Goal: Check status: Check status

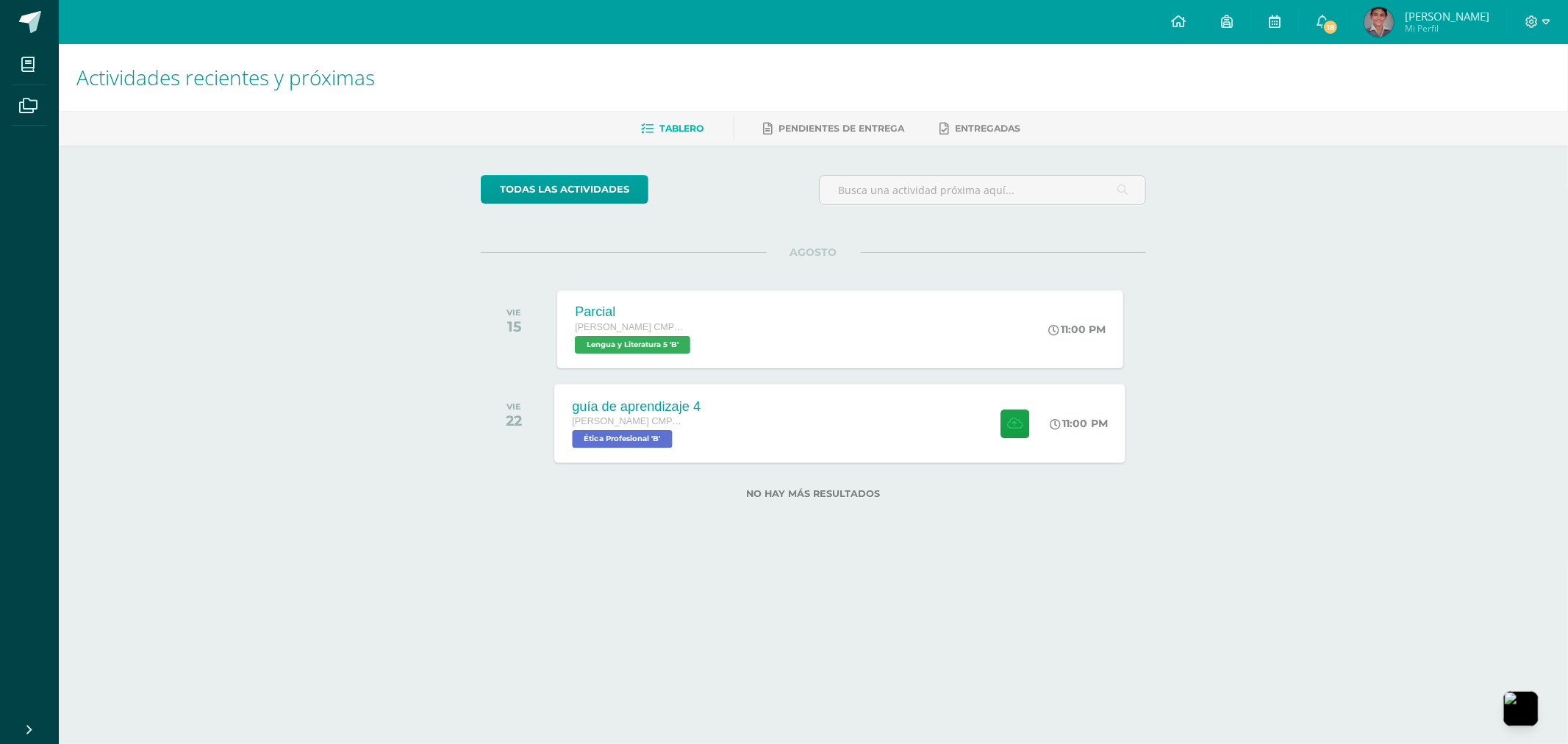
click at [787, 423] on div "guía de aprendizaje 4 Quinto Bachillerato CMP Bachillerato en CCLL con Orientac…" at bounding box center [841, 423] width 571 height 79
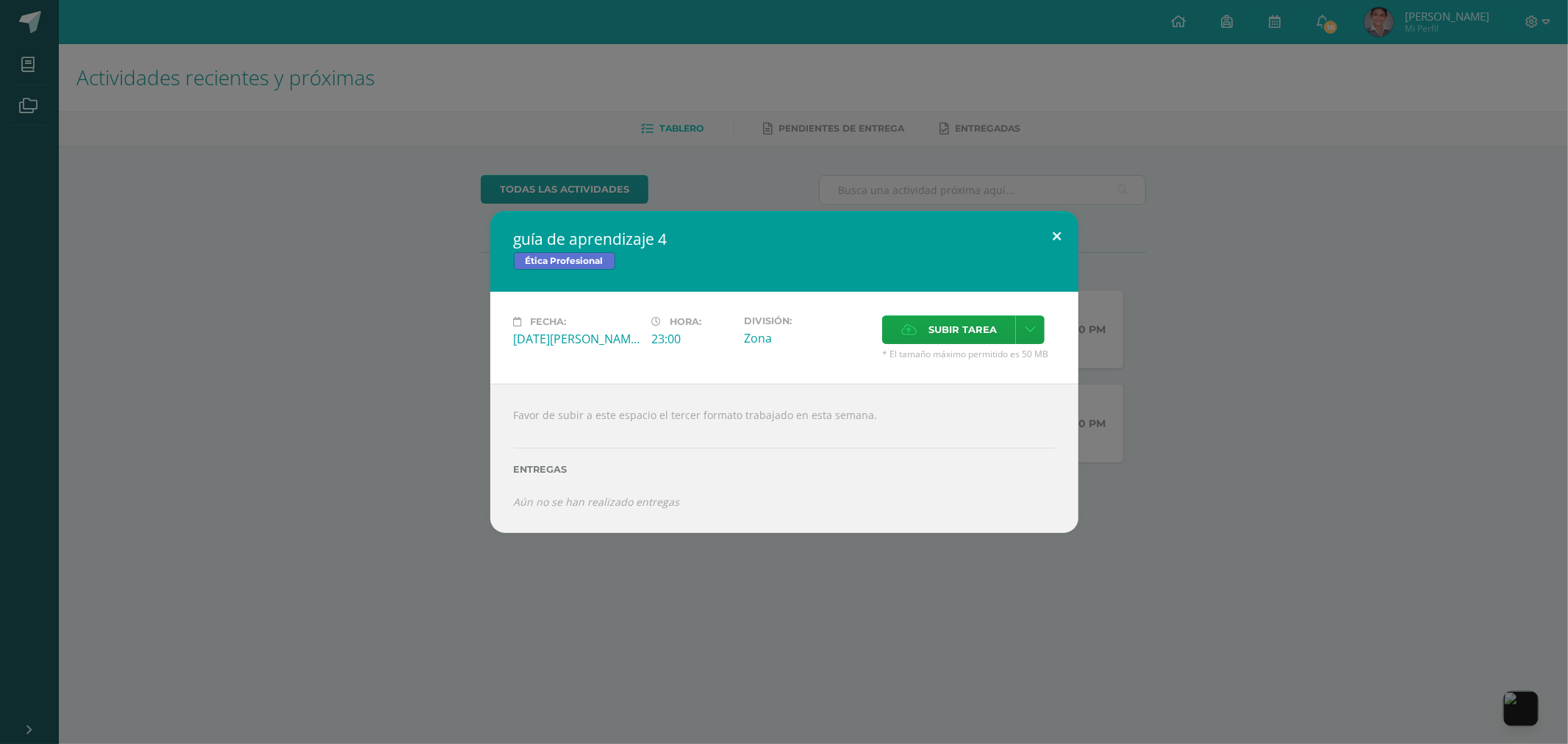
click at [1062, 237] on button at bounding box center [1057, 236] width 42 height 50
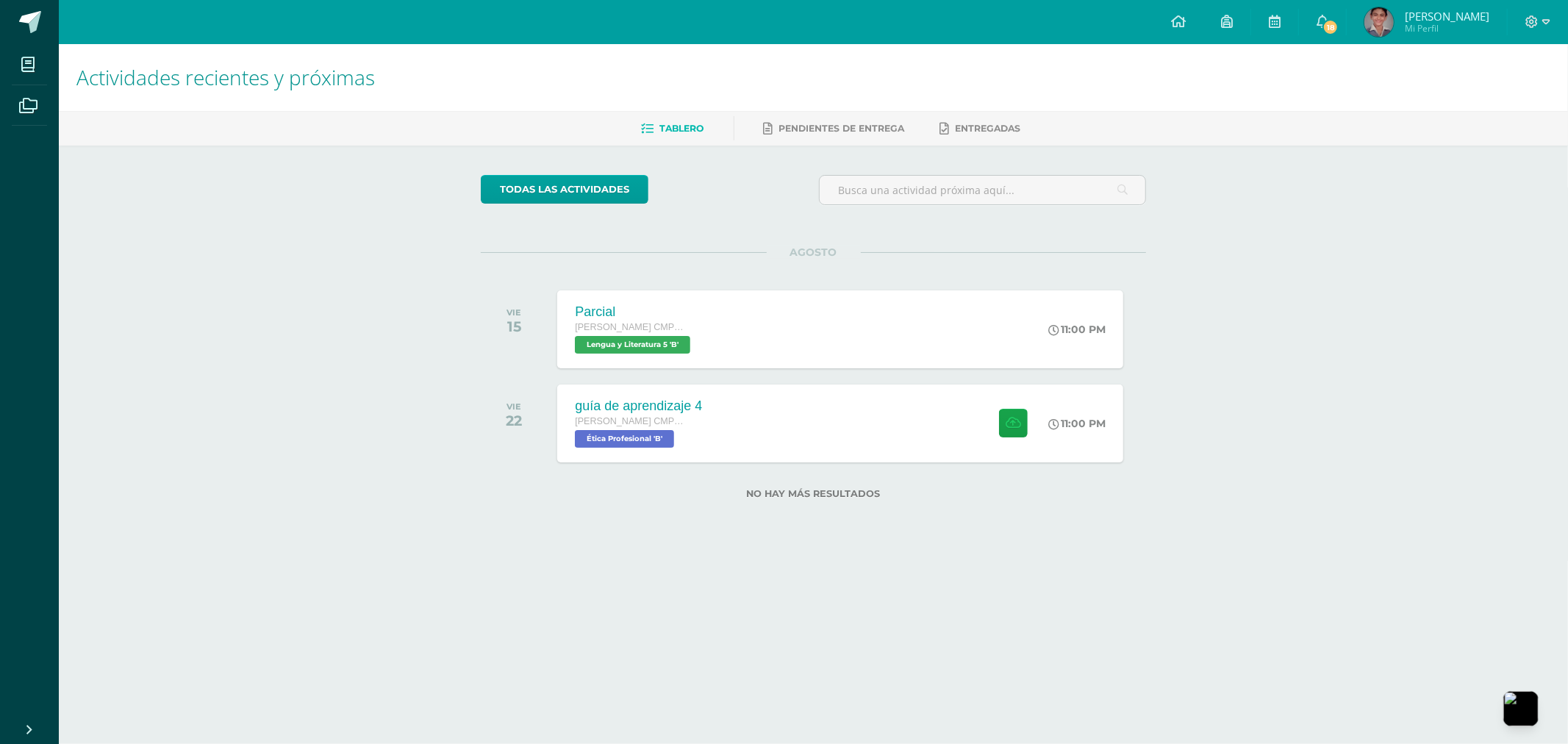
click at [1491, 27] on span "[PERSON_NAME] Mi Perfil" at bounding box center [1427, 22] width 131 height 30
click at [1375, 8] on span "[PERSON_NAME] Mi Perfil" at bounding box center [1427, 22] width 131 height 30
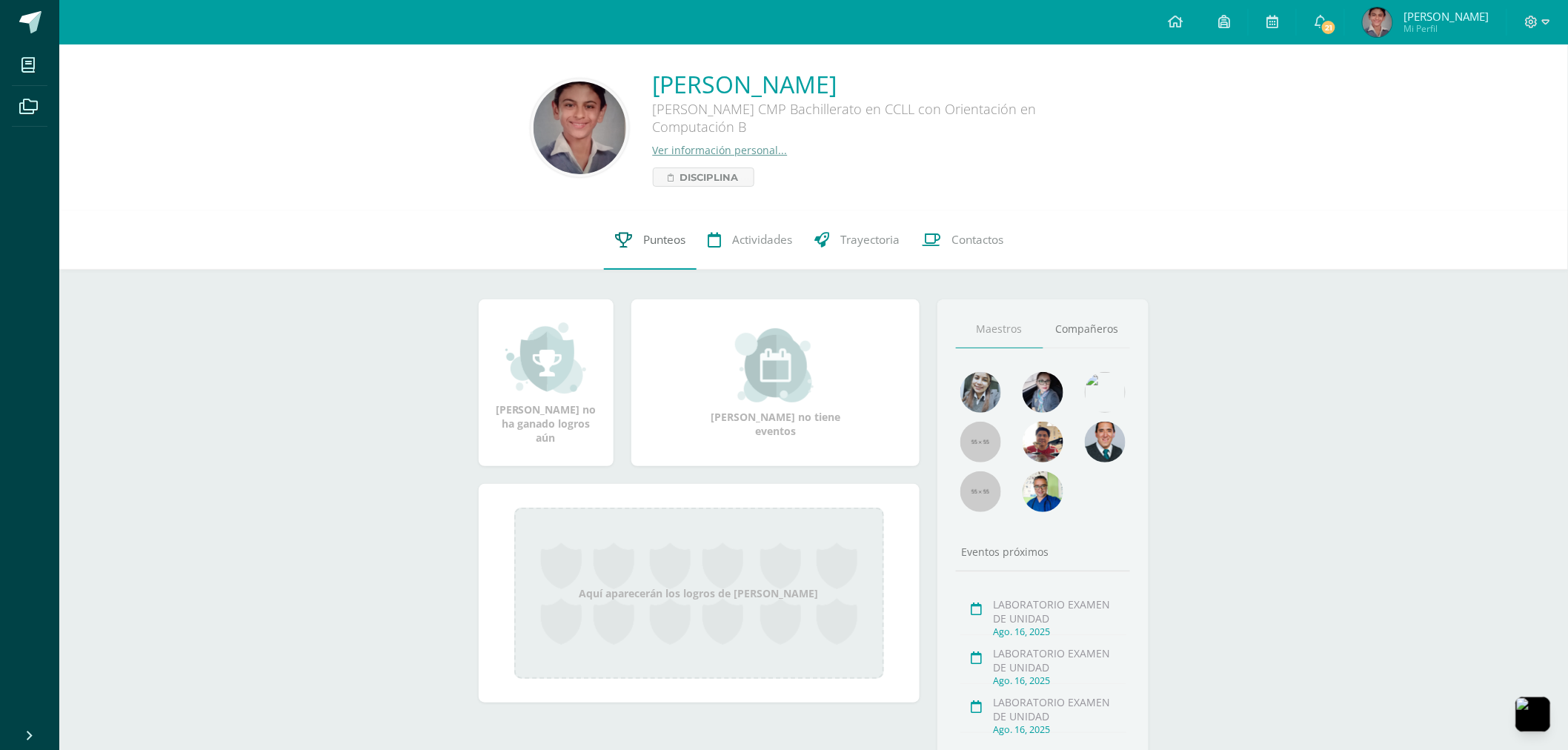
click at [608, 258] on link "Punteos" at bounding box center [650, 240] width 93 height 59
